Goal: Task Accomplishment & Management: Manage account settings

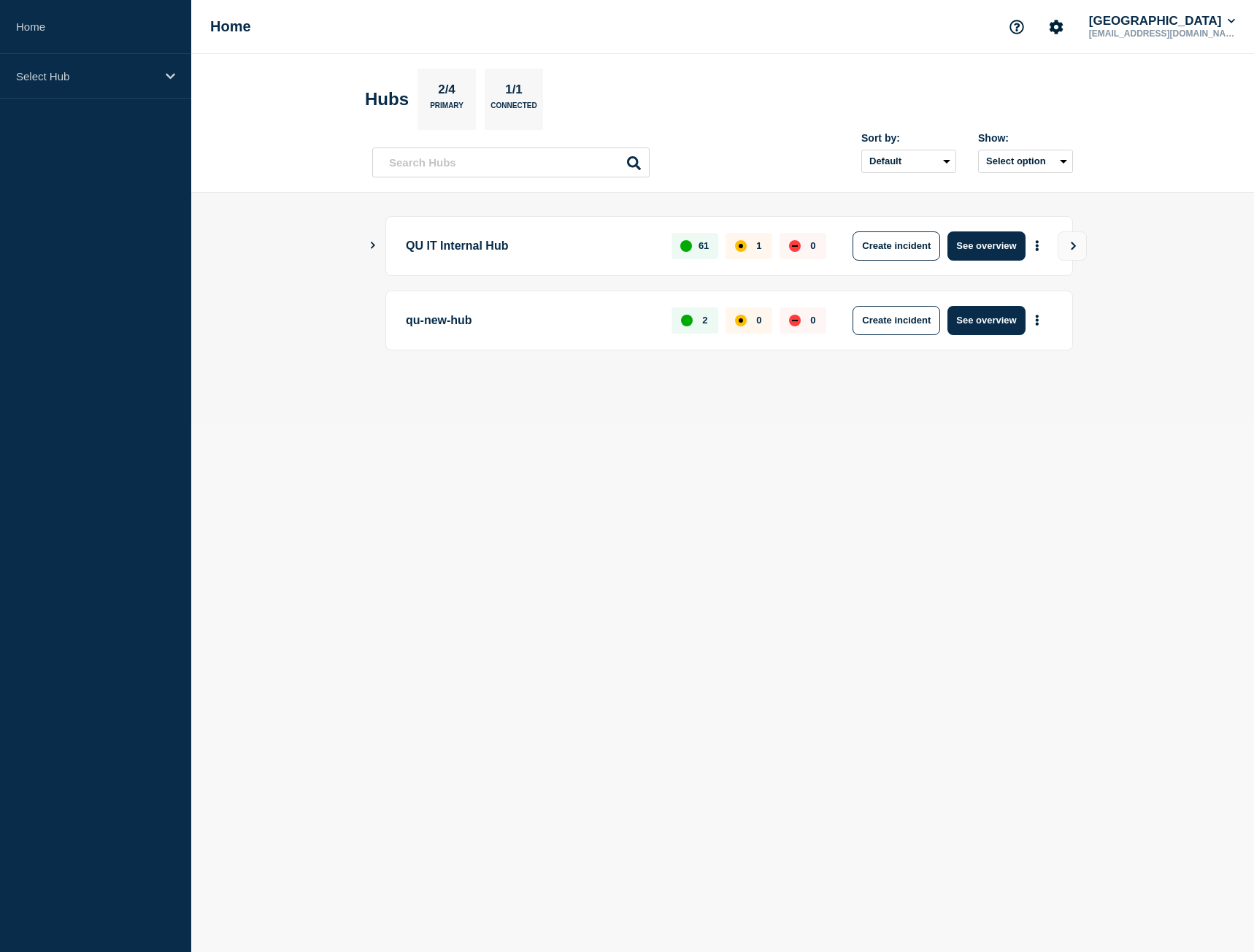
click at [372, 244] on icon "Show Connected Hubs" at bounding box center [372, 246] width 5 height 7
click at [119, 83] on div "Select Hub" at bounding box center [96, 76] width 192 height 45
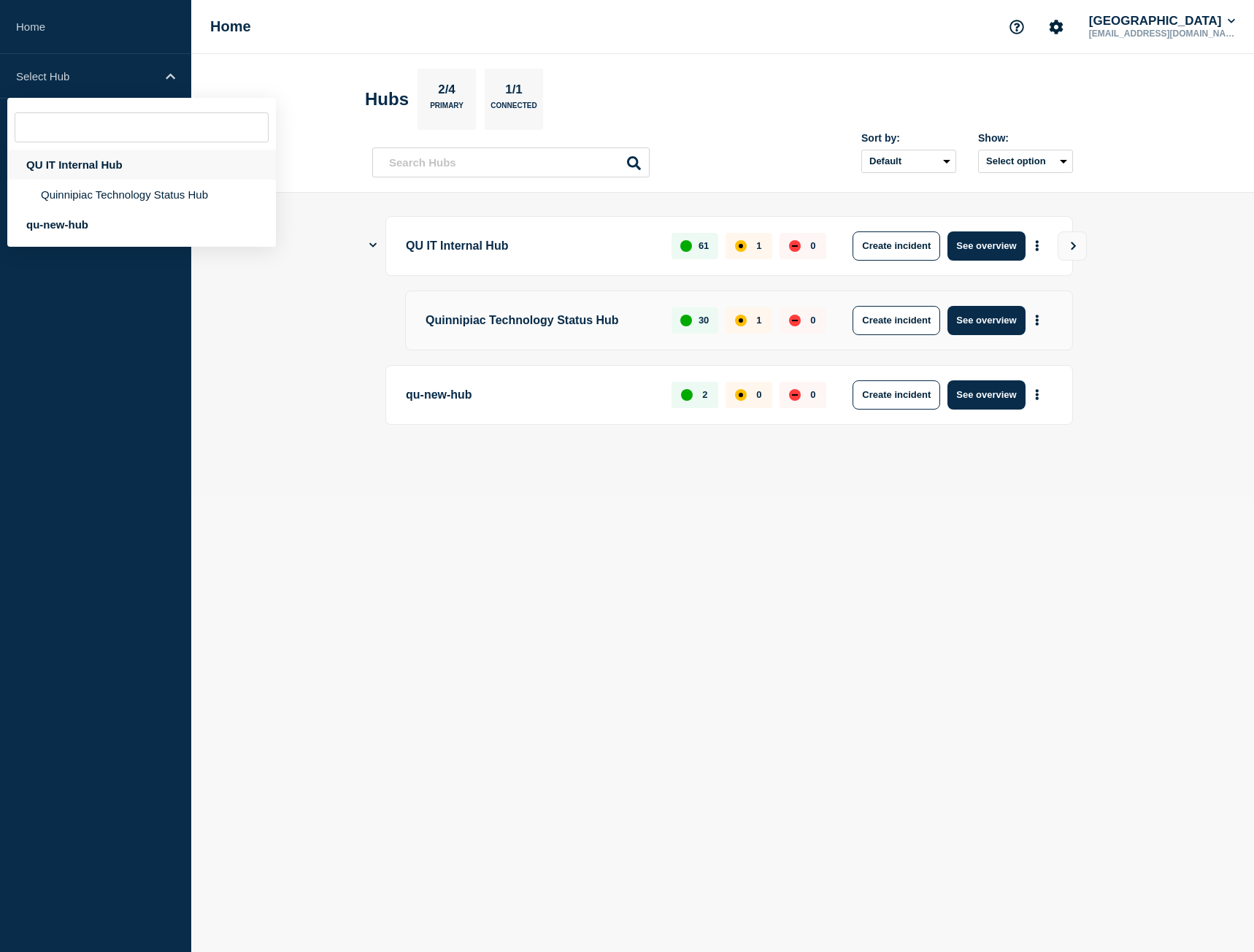
click at [90, 166] on div "QU IT Internal Hub" at bounding box center [141, 164] width 268 height 30
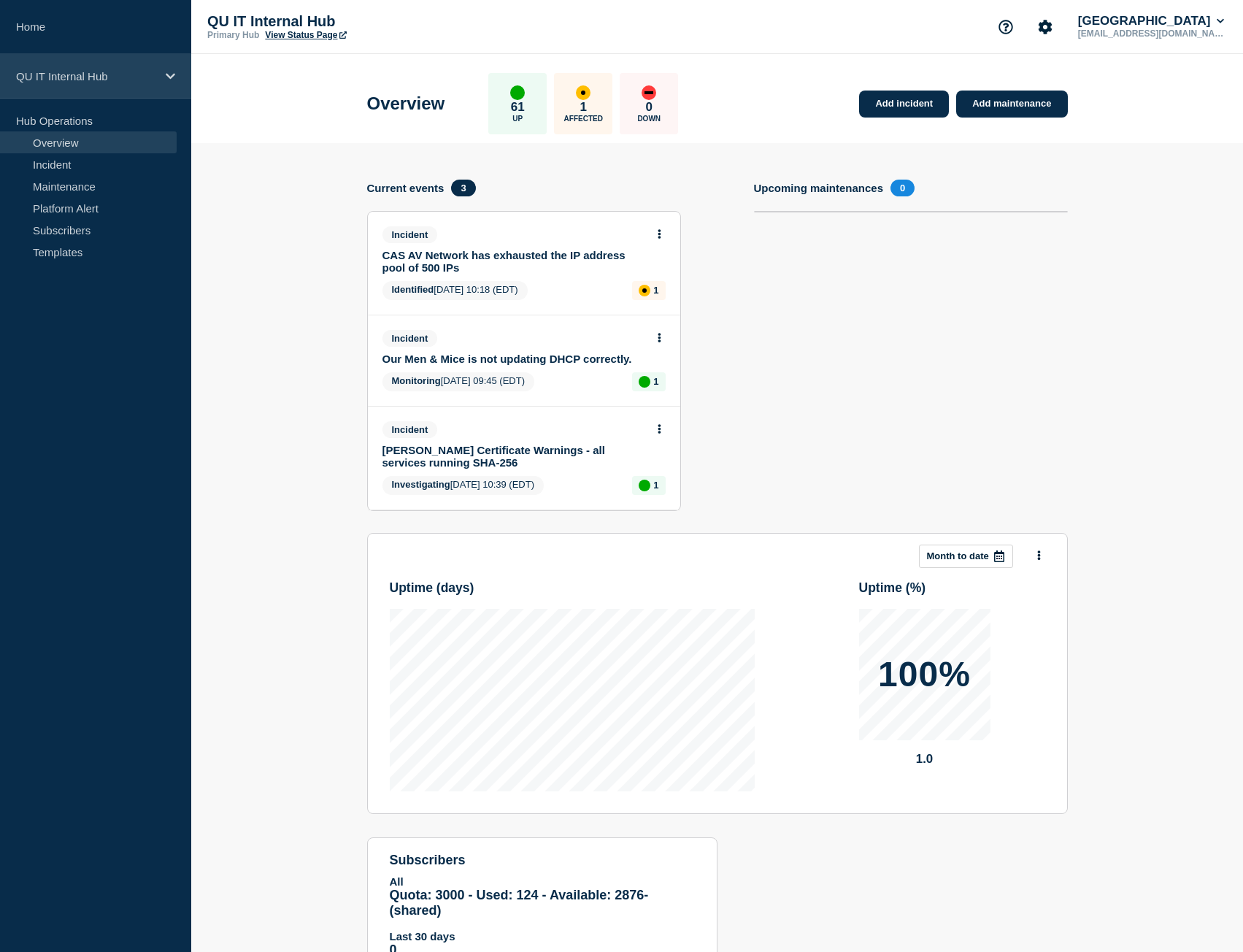
click at [71, 81] on p "QU IT Internal Hub" at bounding box center [87, 77] width 141 height 13
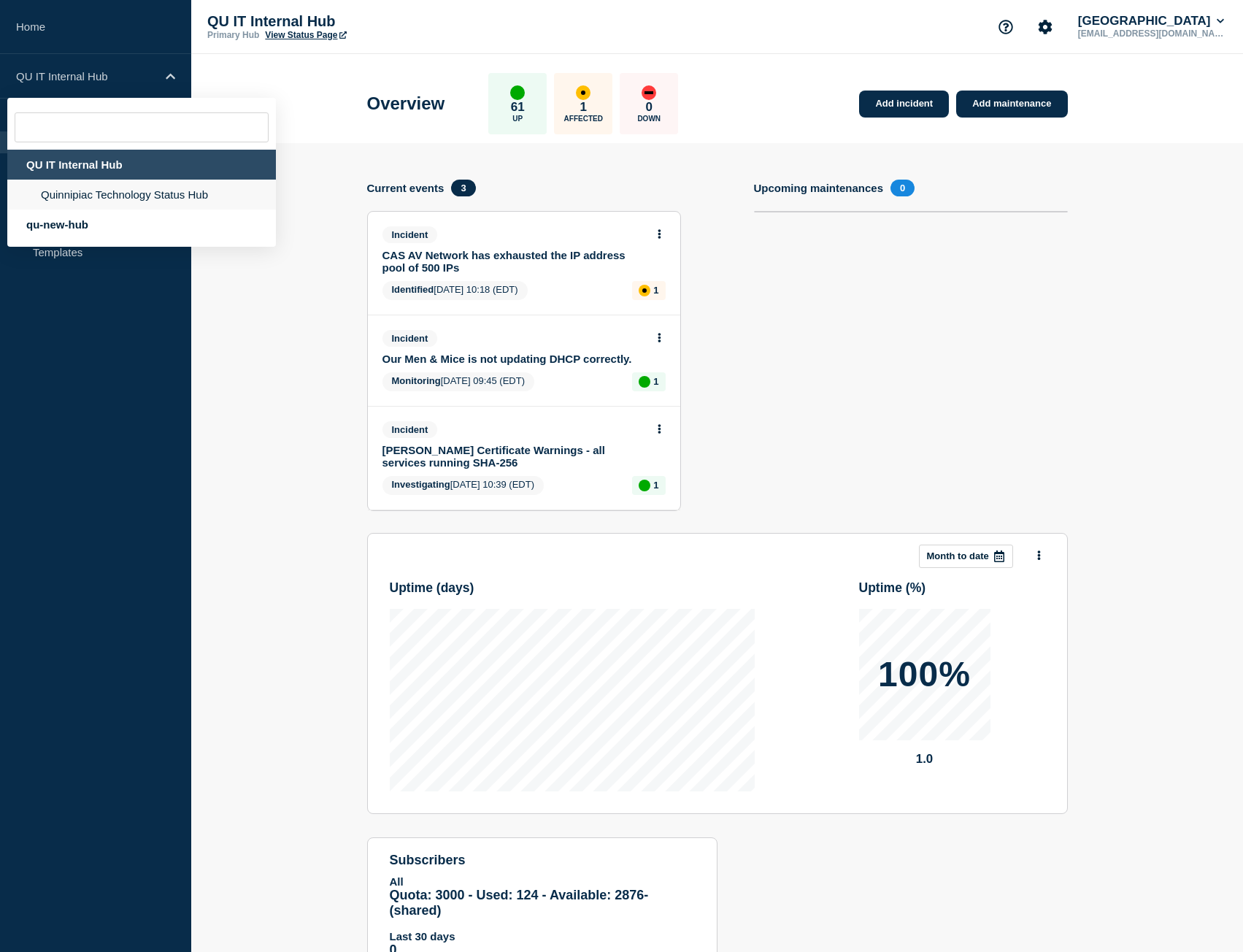
click at [82, 195] on li "Quinnipiac Technology Status Hub" at bounding box center [141, 194] width 268 height 30
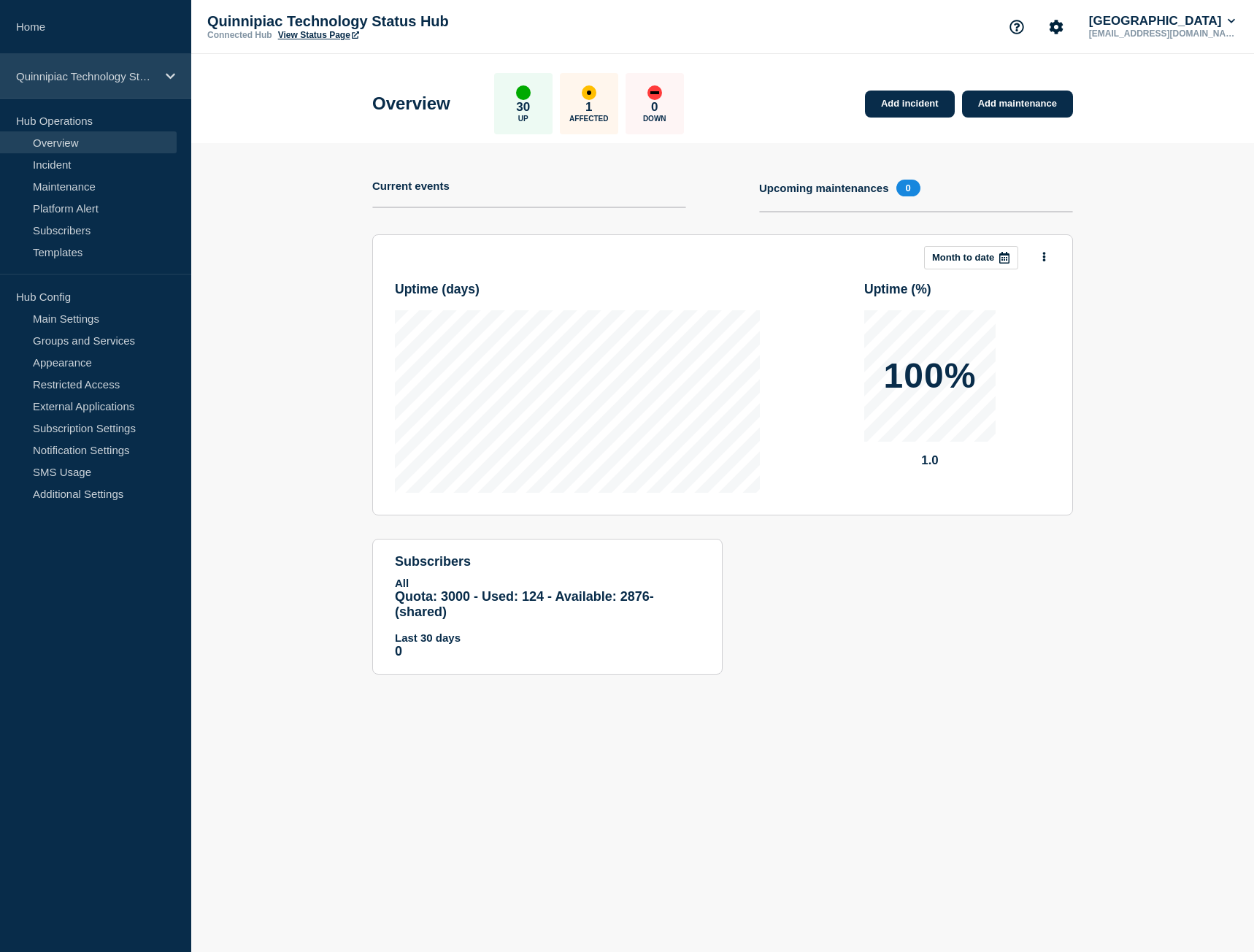
click at [99, 75] on p "Quinnipiac Technology Status Hub" at bounding box center [87, 77] width 141 height 13
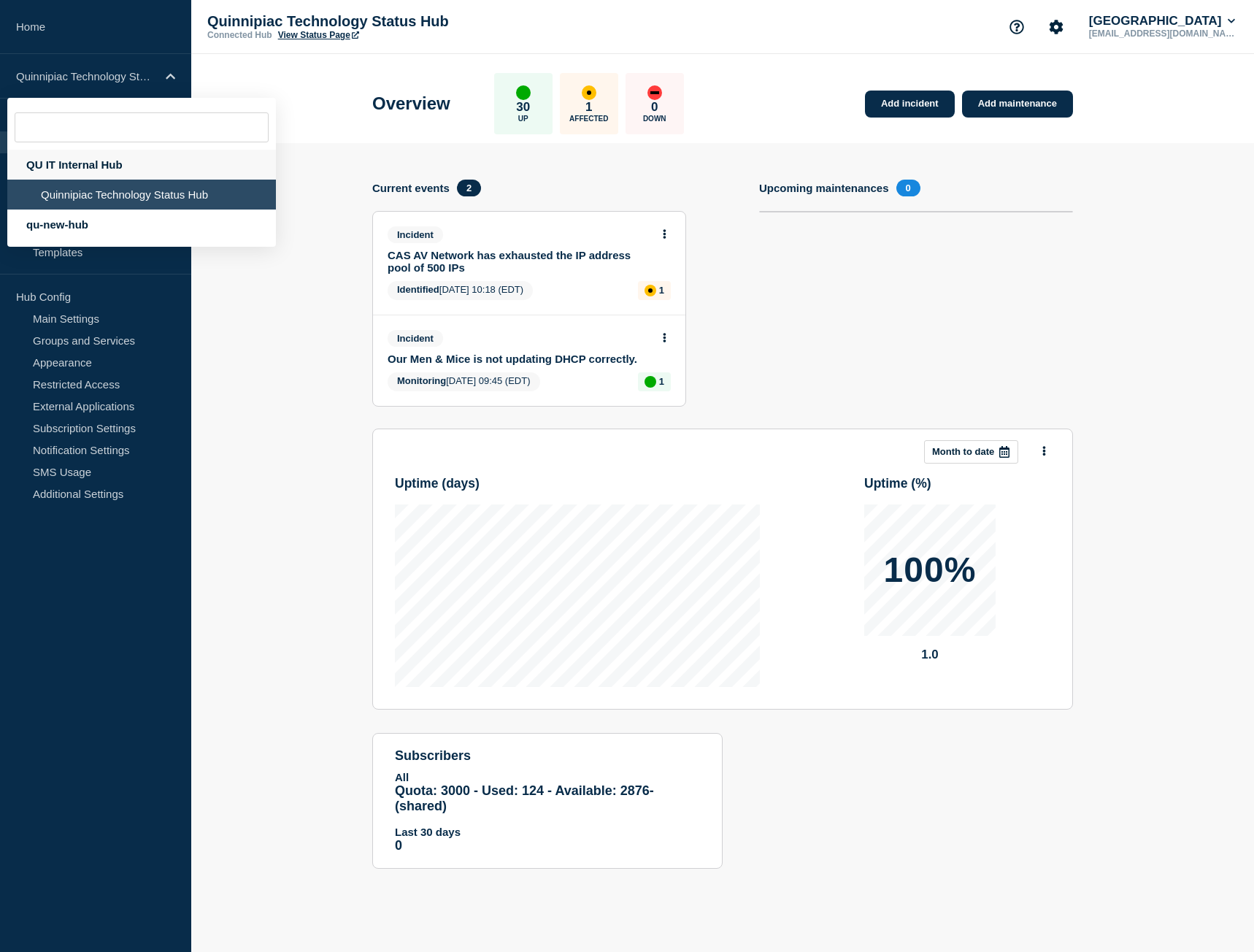
click at [70, 164] on div "QU IT Internal Hub" at bounding box center [141, 164] width 268 height 30
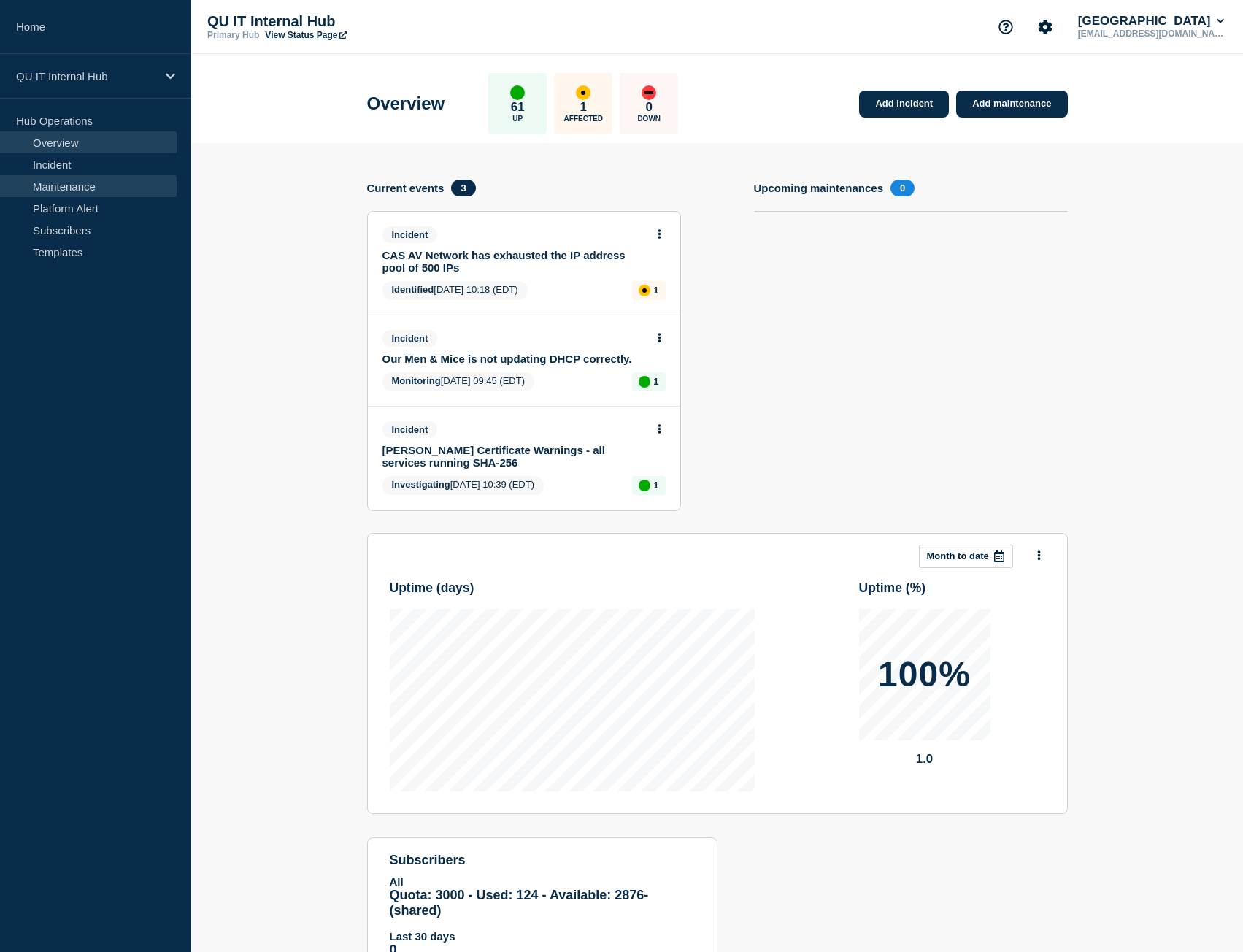
click at [92, 183] on link "Maintenance" at bounding box center [89, 186] width 177 height 22
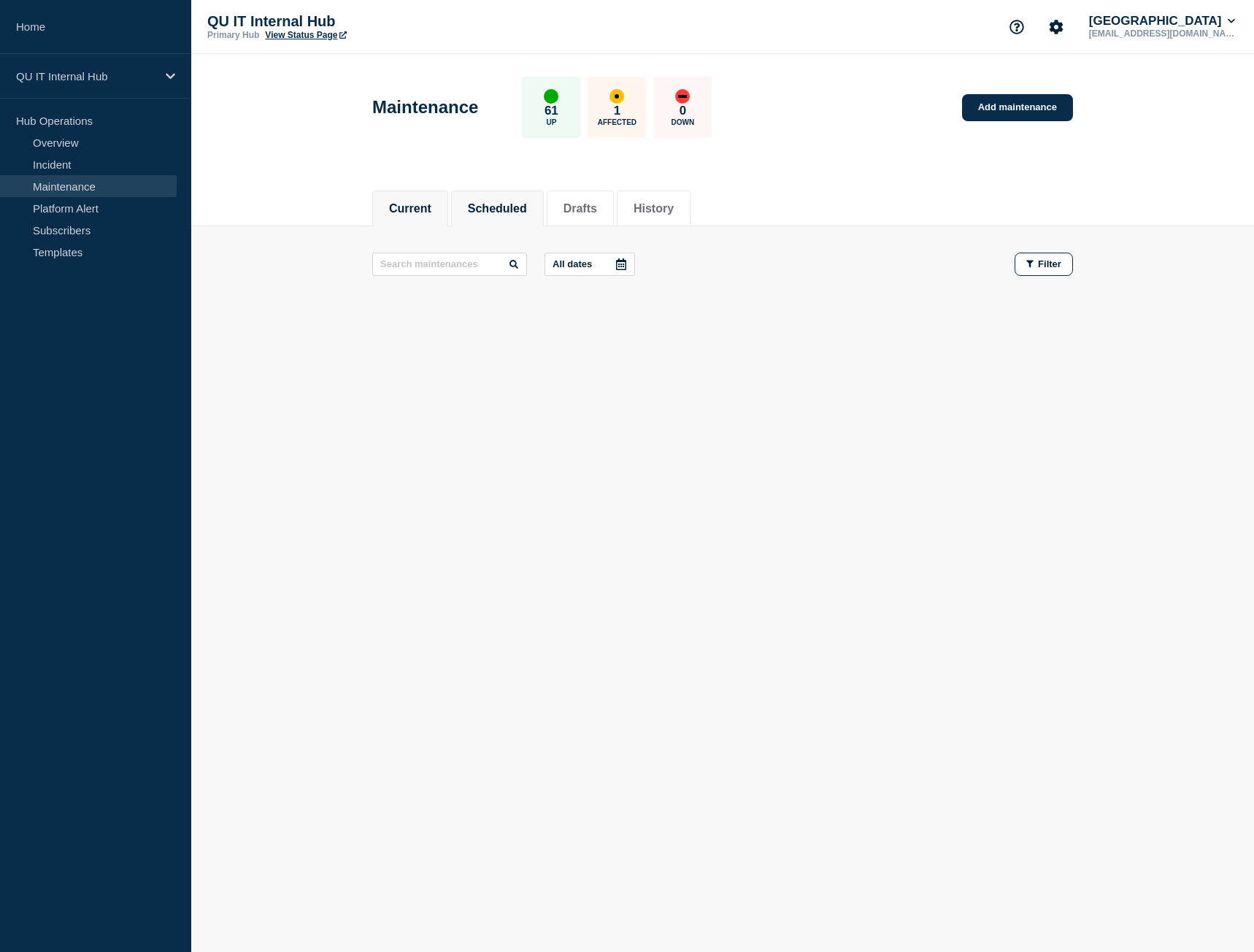
click at [496, 210] on button "Scheduled" at bounding box center [497, 209] width 59 height 13
click at [432, 210] on button "Current" at bounding box center [410, 209] width 42 height 13
click at [674, 214] on button "History" at bounding box center [653, 209] width 40 height 13
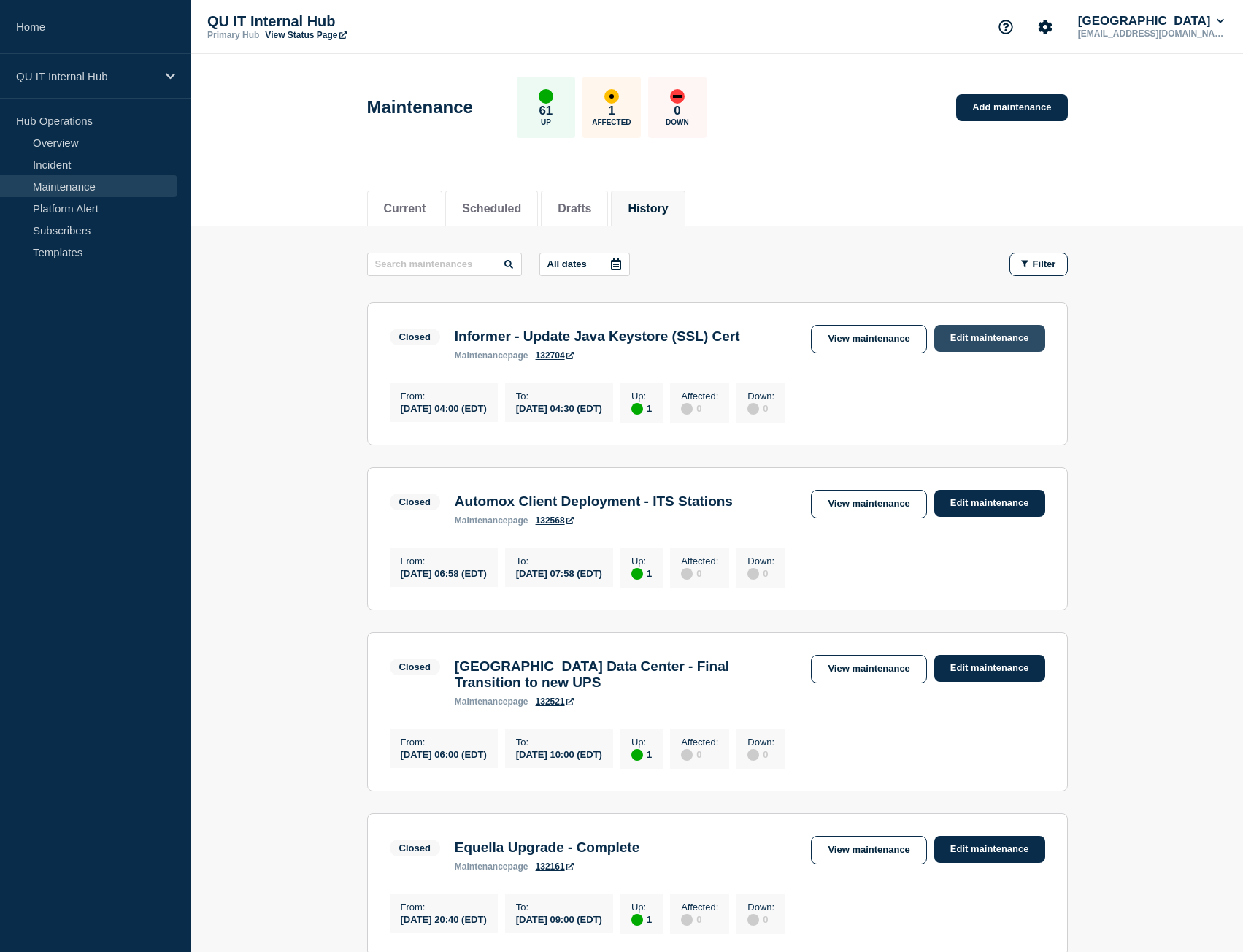
click at [1008, 347] on link "Edit maintenance" at bounding box center [990, 339] width 111 height 27
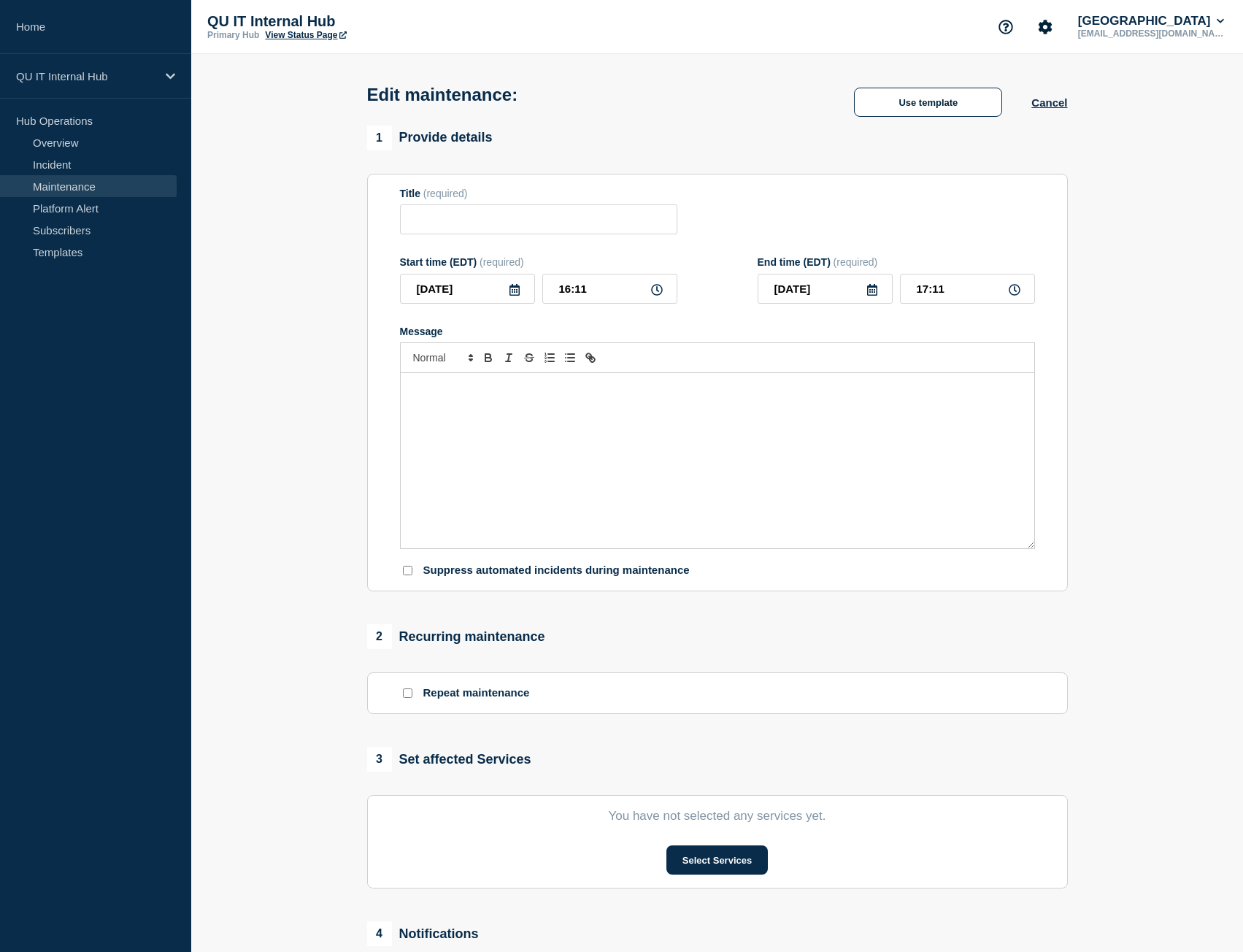
type input "Informer - Update Java Keystore (SSL) Cert"
type input "04:00"
type input "04:30"
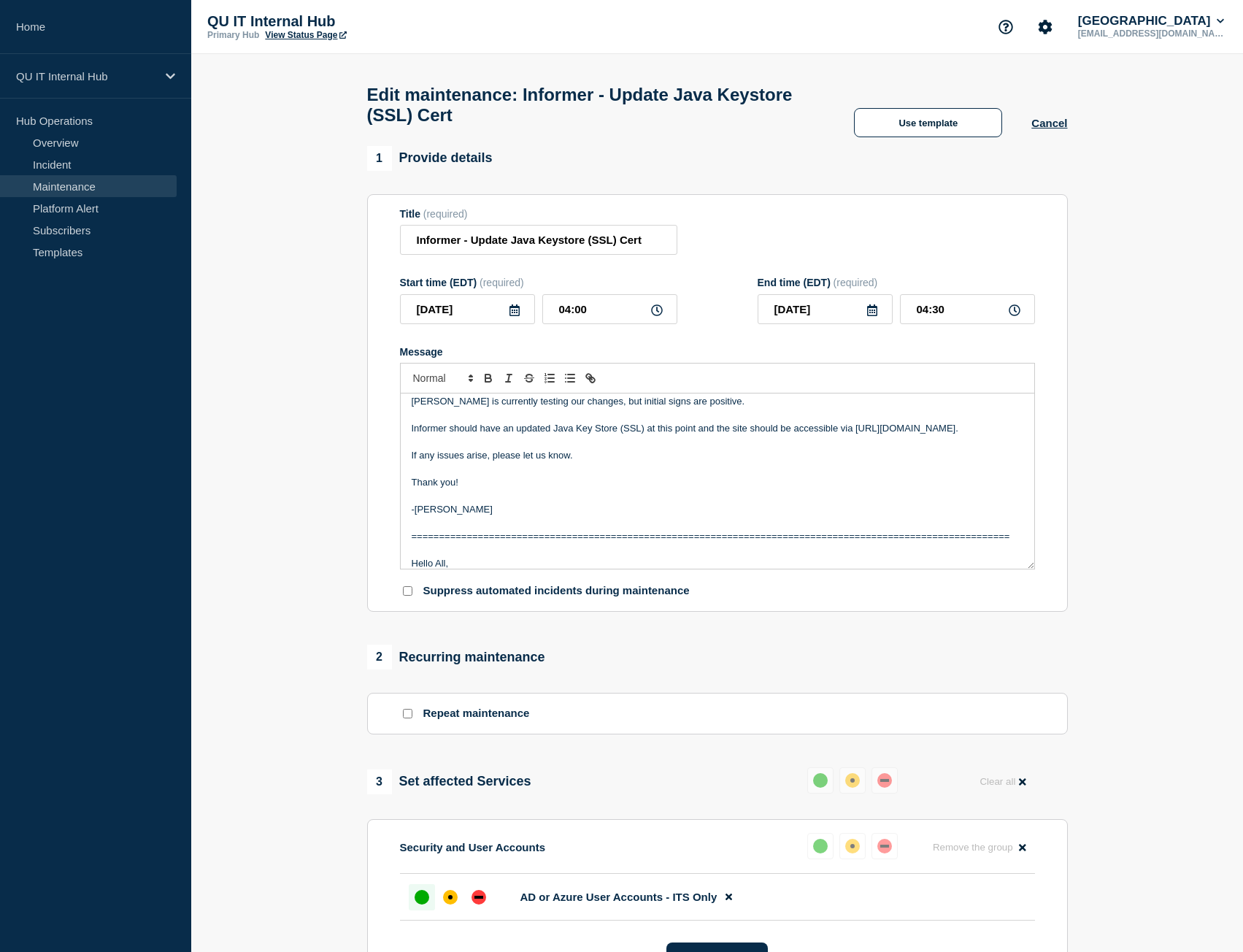
scroll to position [292, 0]
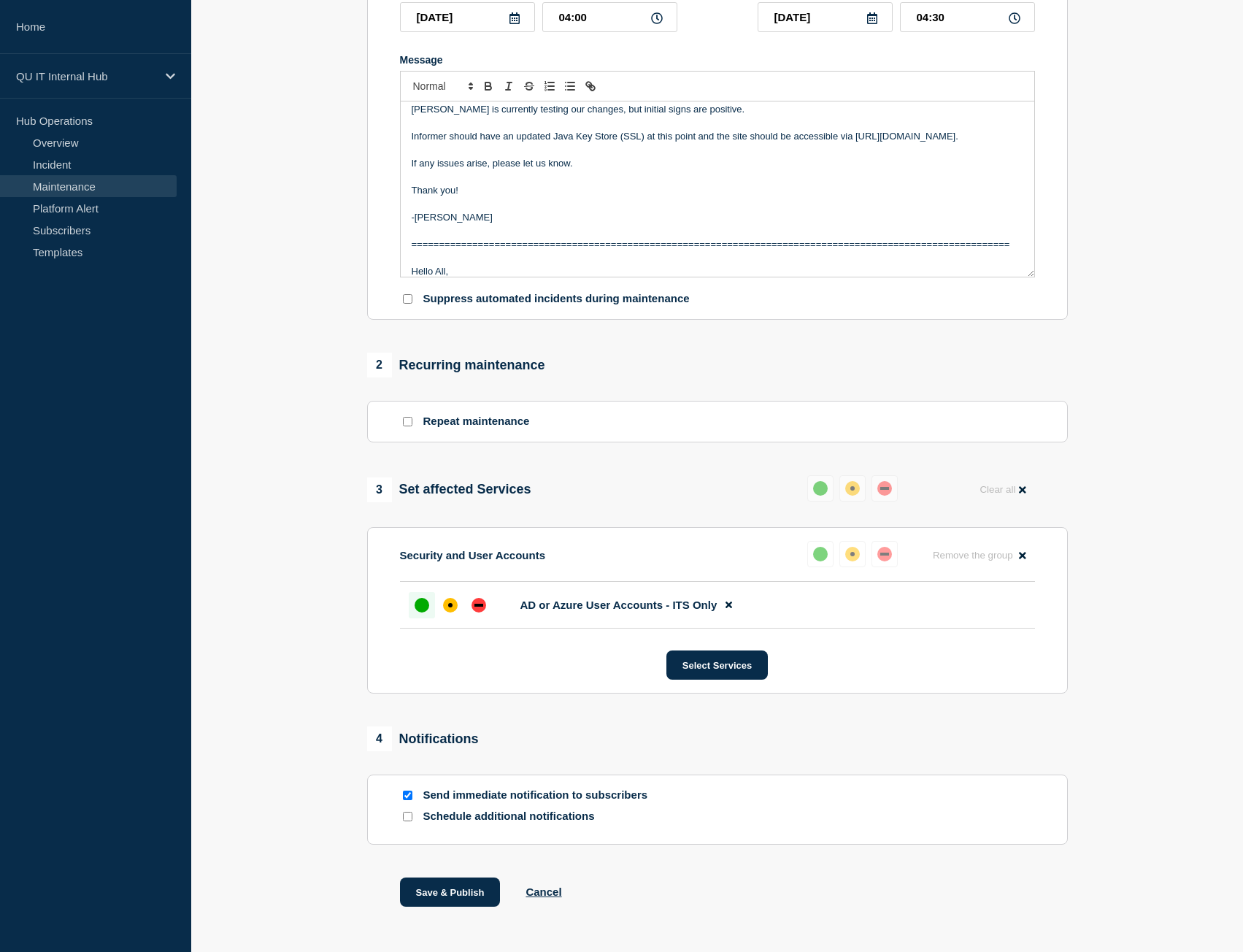
click at [421, 612] on div "up" at bounding box center [422, 605] width 15 height 15
click at [461, 836] on button "Save & Publish" at bounding box center [450, 892] width 100 height 29
